Goal: Task Accomplishment & Management: Use online tool/utility

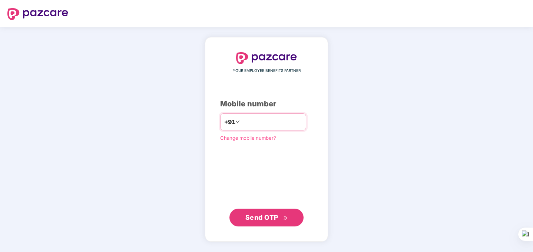
click at [279, 124] on input "number" at bounding box center [271, 122] width 61 height 12
type input "**********"
click at [279, 225] on button "Send OTP" at bounding box center [266, 218] width 74 height 18
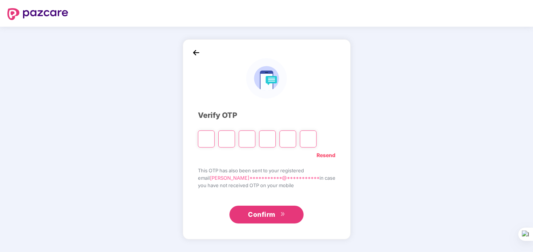
type input "*"
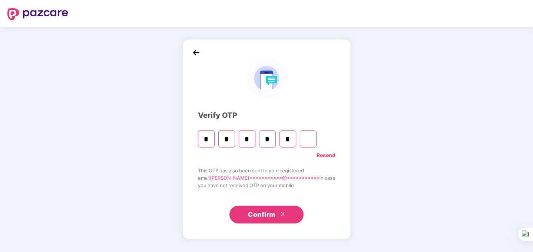
type input "*"
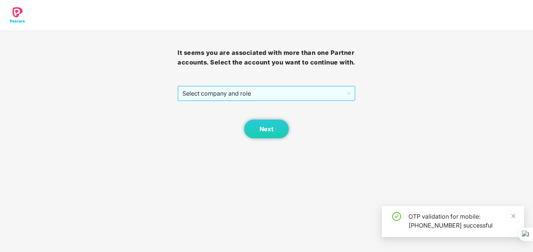
click at [251, 100] on span "Select company and role" at bounding box center [266, 93] width 168 height 14
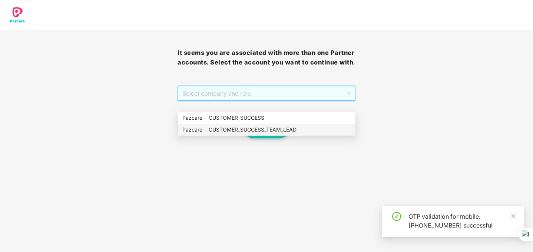
click at [253, 134] on div "Pazcare - CUSTOMER_SUCCESS_TEAM_LEAD" at bounding box center [267, 130] width 178 height 12
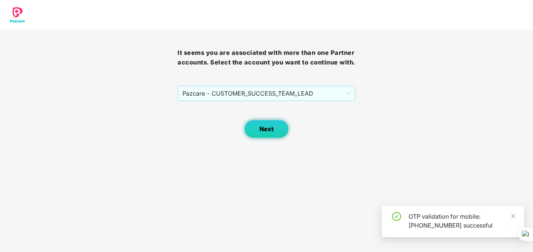
click at [268, 133] on span "Next" at bounding box center [266, 129] width 14 height 7
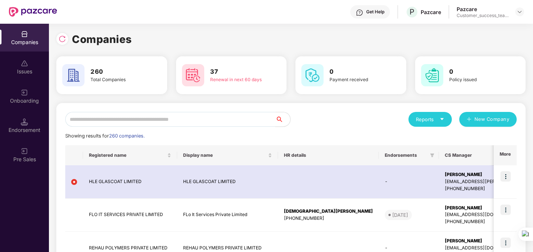
click at [243, 123] on input "text" at bounding box center [170, 119] width 210 height 15
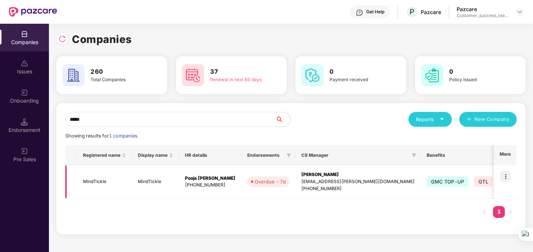
type input "*****"
click at [504, 176] on img at bounding box center [505, 176] width 10 height 10
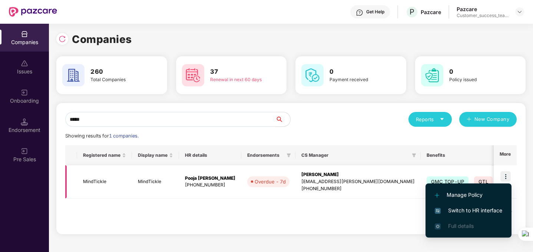
click at [107, 178] on td "MindTickle" at bounding box center [104, 181] width 55 height 33
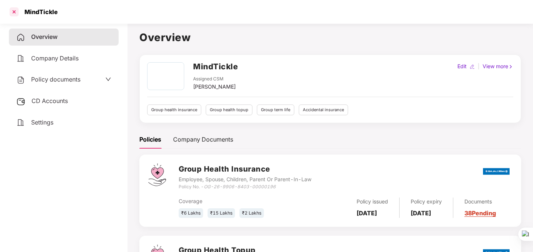
click at [14, 12] on div at bounding box center [14, 12] width 12 height 12
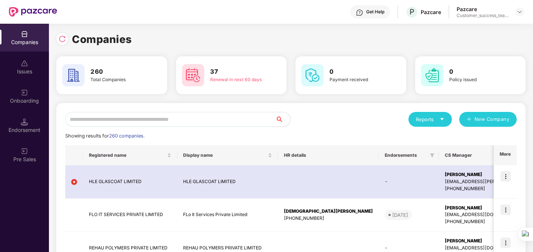
click at [125, 117] on input "text" at bounding box center [170, 119] width 210 height 15
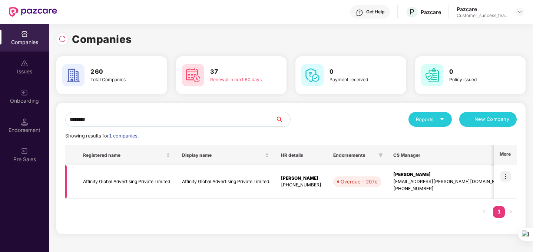
type input "********"
click at [507, 179] on img at bounding box center [505, 176] width 10 height 10
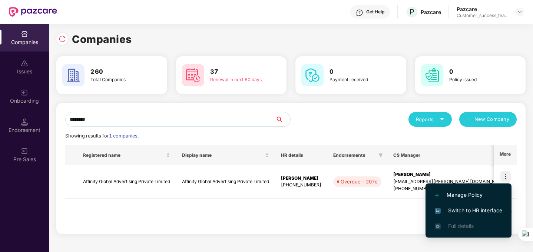
click at [470, 211] on span "Switch to HR interface" at bounding box center [468, 210] width 67 height 8
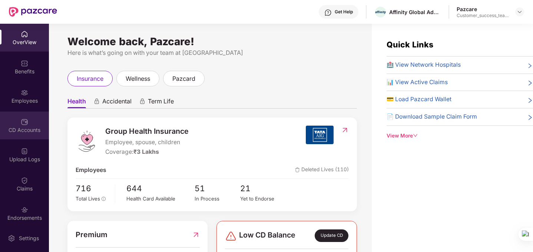
scroll to position [26, 0]
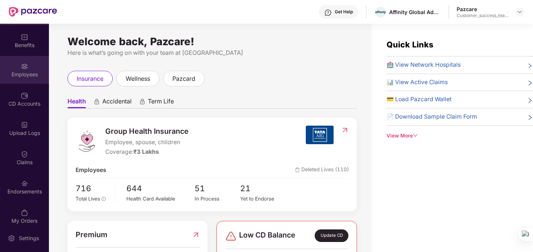
click at [23, 69] on img at bounding box center [24, 66] width 7 height 7
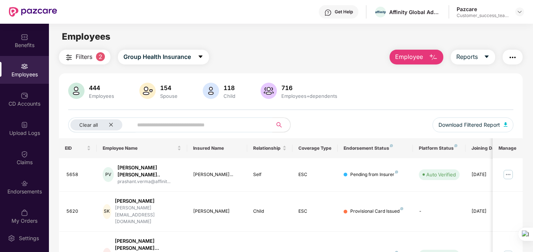
click at [203, 128] on input "text" at bounding box center [199, 124] width 125 height 11
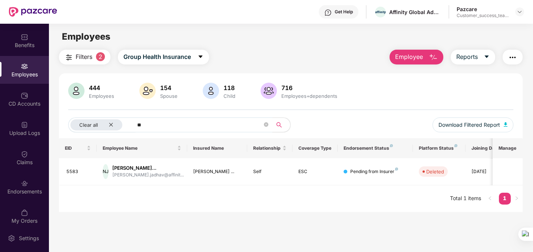
type input "*"
